Goal: Task Accomplishment & Management: Use online tool/utility

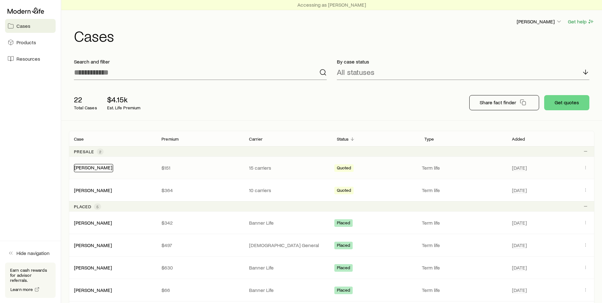
click at [94, 168] on link "[PERSON_NAME]" at bounding box center [93, 167] width 38 height 6
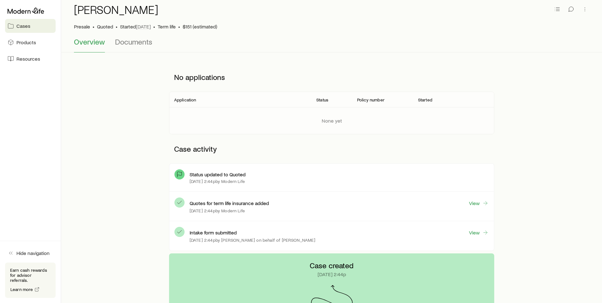
scroll to position [38, 0]
click at [478, 202] on link "View" at bounding box center [479, 202] width 20 height 7
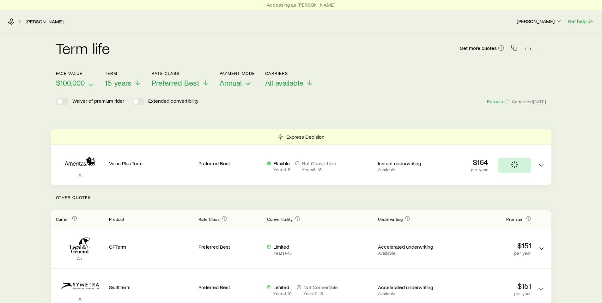
click at [67, 77] on button "Face value $100,000" at bounding box center [75, 79] width 39 height 17
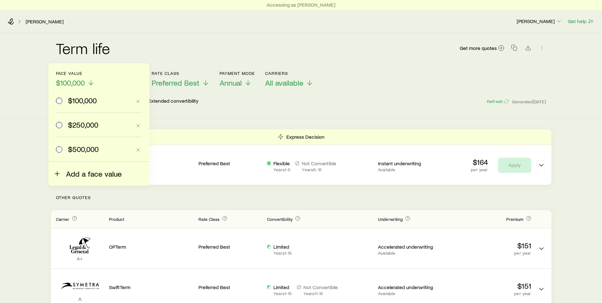
click at [89, 173] on span "Add a face value" at bounding box center [94, 173] width 56 height 9
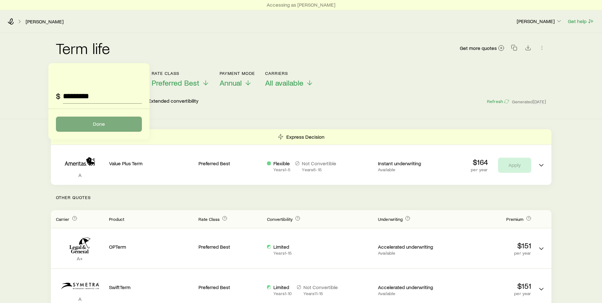
type input "*********"
click at [90, 123] on button "Done" at bounding box center [99, 124] width 86 height 15
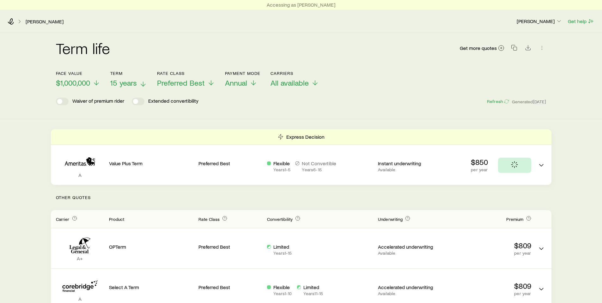
click at [133, 80] on span "15 years" at bounding box center [123, 82] width 27 height 9
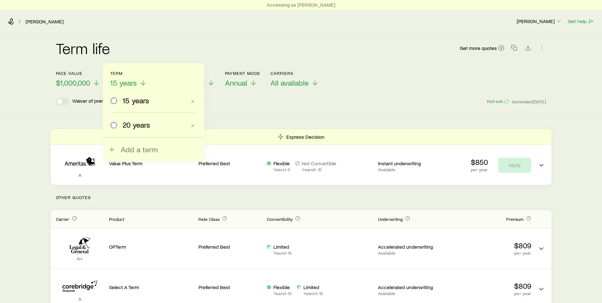
click at [133, 126] on span "20 years" at bounding box center [137, 124] width 28 height 9
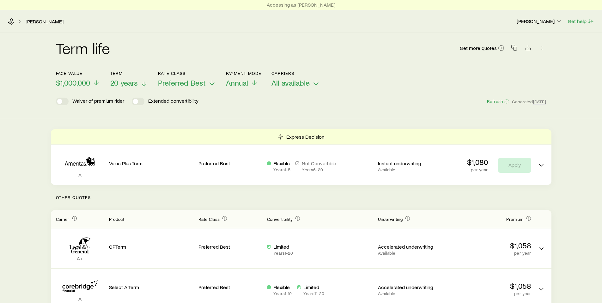
click at [120, 81] on span "20 years" at bounding box center [124, 82] width 28 height 9
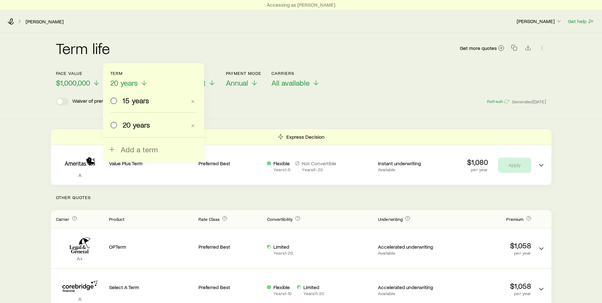
click at [135, 105] on label "15 years" at bounding box center [149, 101] width 76 height 24
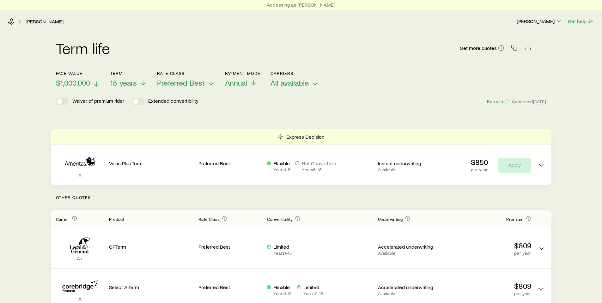
click at [69, 79] on span "$1,000,000" at bounding box center [73, 82] width 34 height 9
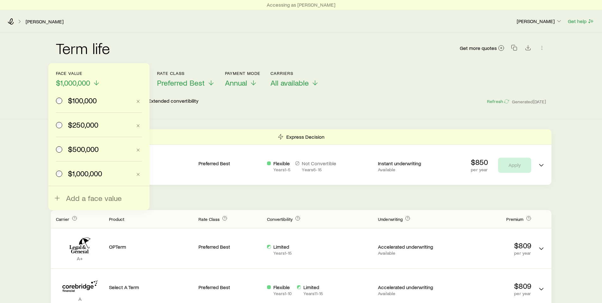
click at [78, 98] on span "$100,000" at bounding box center [82, 100] width 29 height 9
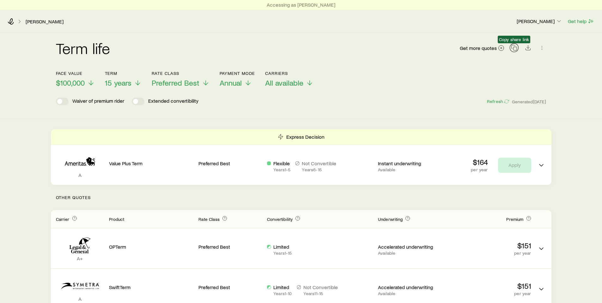
click at [516, 48] on icon "button" at bounding box center [514, 48] width 6 height 6
